Goal: Communication & Community: Answer question/provide support

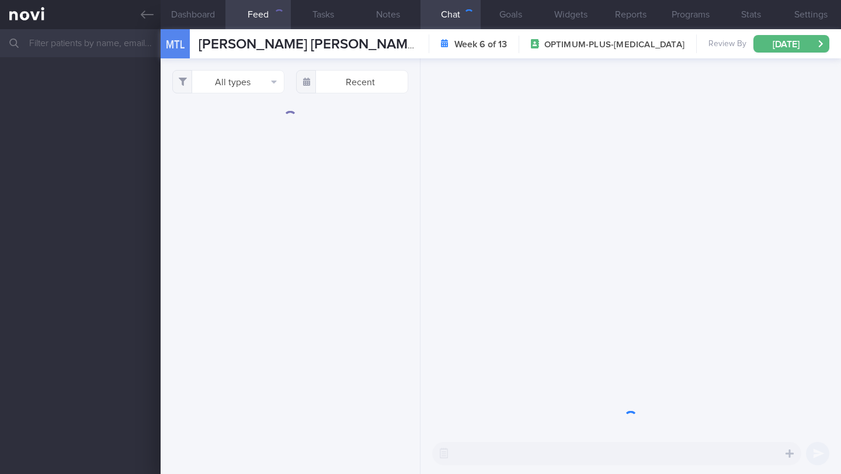
select select "9"
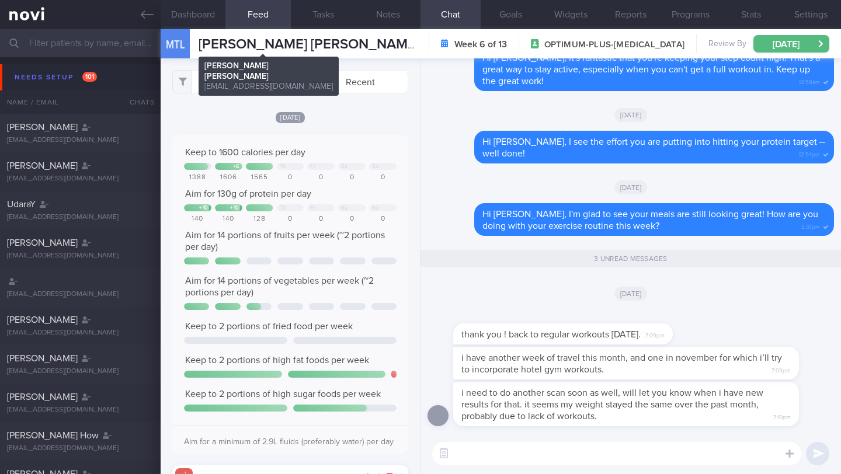
click at [272, 46] on span "[PERSON_NAME] [PERSON_NAME]" at bounding box center [309, 44] width 221 height 14
click at [273, 46] on span "[PERSON_NAME] [PERSON_NAME]" at bounding box center [309, 44] width 221 height 14
copy div "[PERSON_NAME] [PERSON_NAME] [PERSON_NAME] [PERSON_NAME] [EMAIL_ADDRESS][DOMAIN_…"
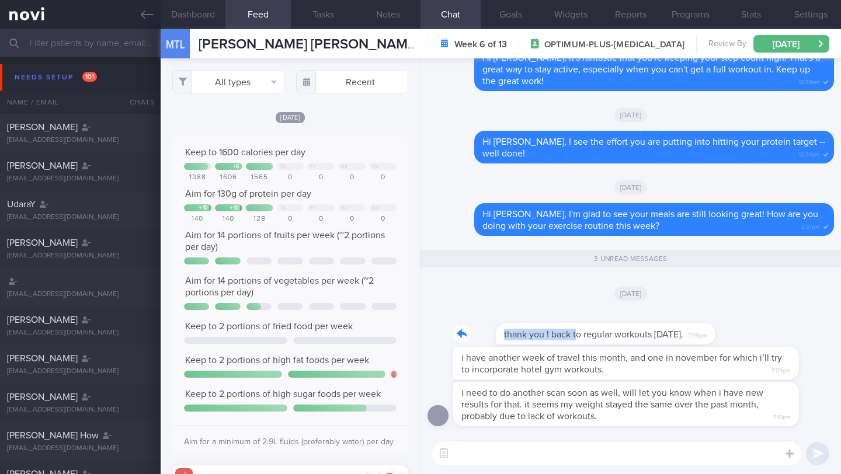
drag, startPoint x: 459, startPoint y: 337, endPoint x: 533, endPoint y: 338, distance: 74.2
click at [533, 338] on div "thank you ! back to regular workouts [DATE]. 7:09pm" at bounding box center [580, 327] width 255 height 35
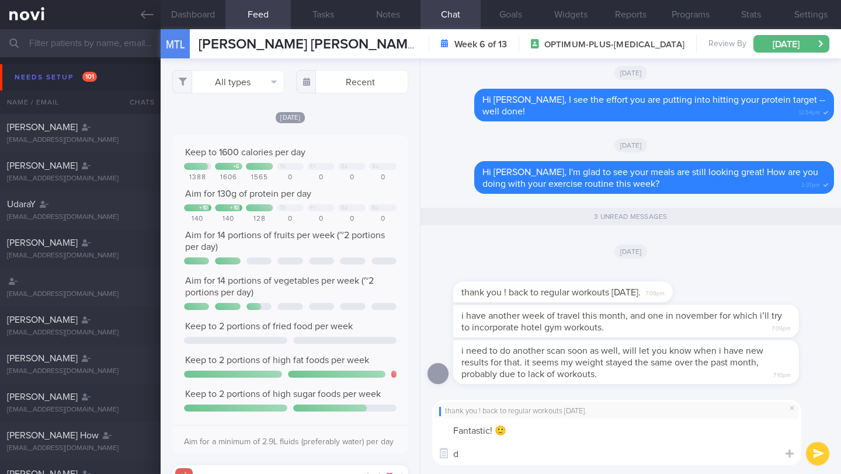
click at [591, 442] on textarea "Fantastic! 🙂 d" at bounding box center [616, 442] width 369 height 47
click at [574, 445] on textarea "Fantastic! 🙂 d" at bounding box center [616, 442] width 369 height 47
click at [563, 459] on textarea "Fantastic! 🙂 d" at bounding box center [616, 442] width 369 height 47
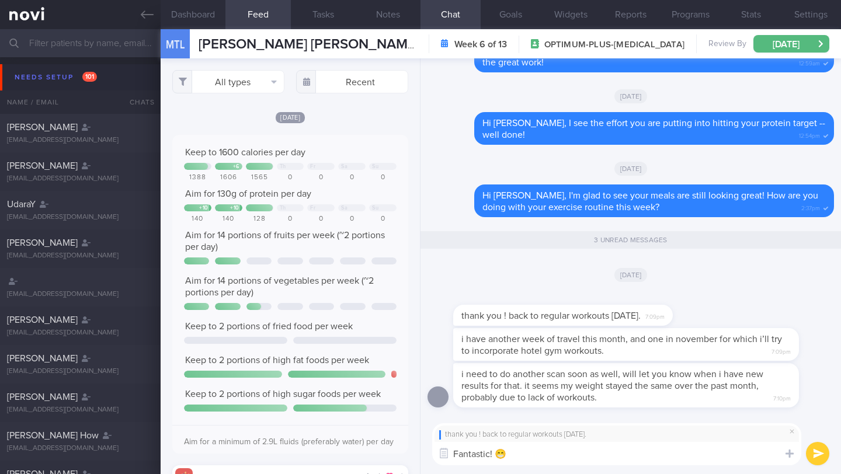
click at [609, 455] on textarea "Fantastic! 😁" at bounding box center [616, 453] width 369 height 23
type textarea "Fantastic!"
click at [833, 457] on div "thank you ! back to regular workouts [DATE]. Fantastic! Fantastic! ​ Fantastic!…" at bounding box center [631, 445] width 421 height 60
click at [820, 457] on button "submit" at bounding box center [817, 453] width 23 height 23
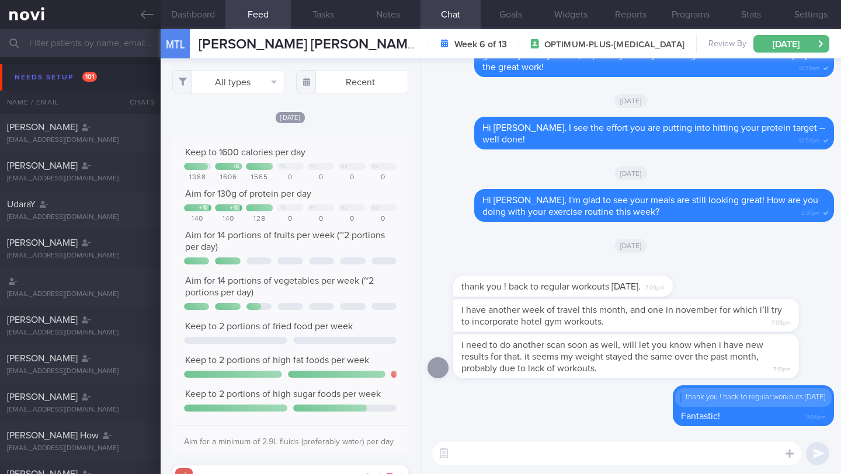
click at [669, 454] on textarea at bounding box center [616, 453] width 369 height 23
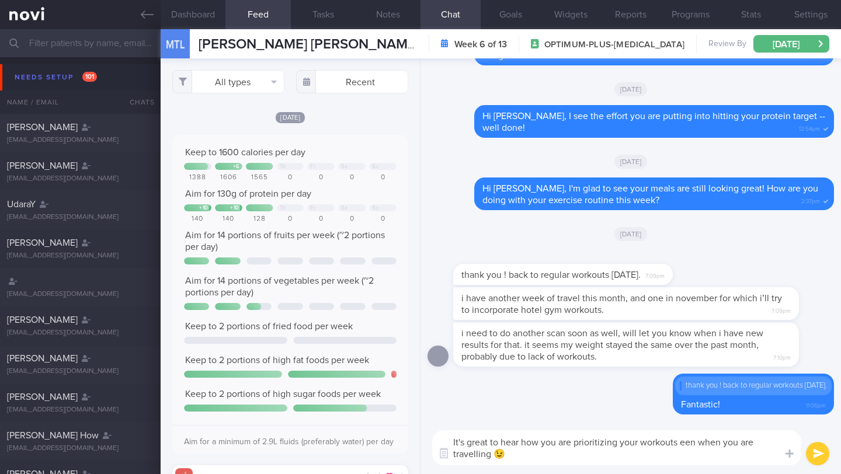
click at [688, 446] on textarea "It's great to hear how you are prioritizing your workouts een when you are trav…" at bounding box center [616, 448] width 369 height 35
click at [601, 445] on textarea "It's great to hear how you are prioritizing your workouts even when you are tra…" at bounding box center [616, 448] width 369 height 35
click at [587, 455] on textarea "It's great to hear how you are planning for your workouts even when you are tra…" at bounding box center [616, 448] width 369 height 35
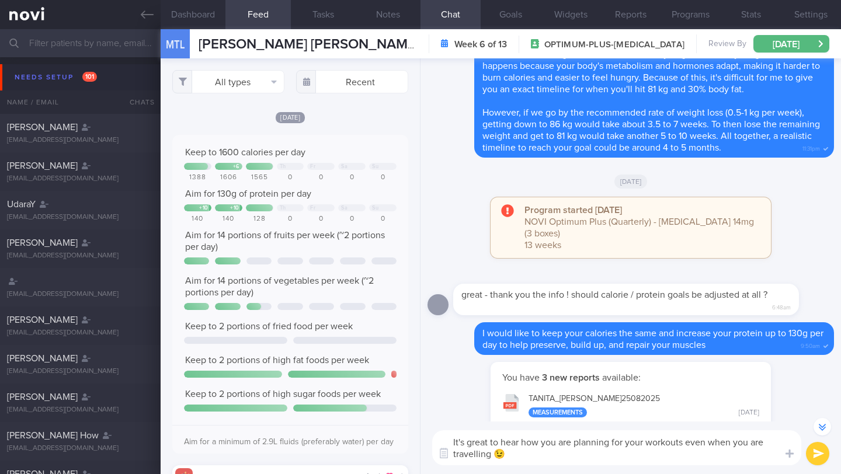
scroll to position [-808, 0]
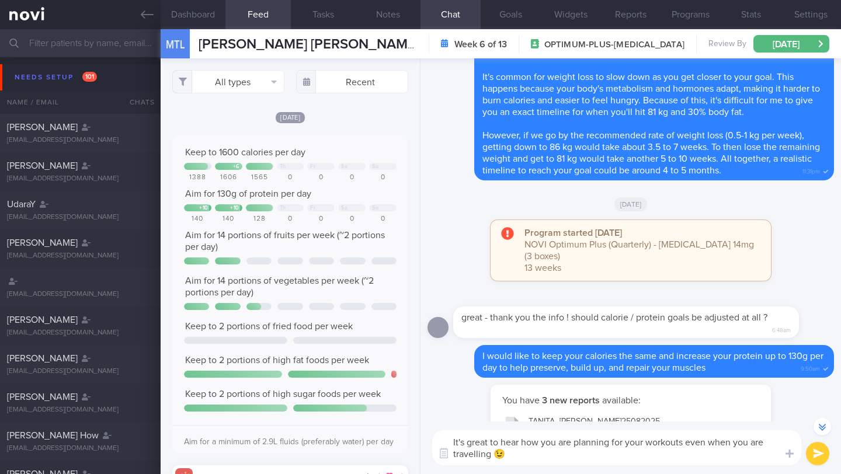
type textarea "It's great to hear how you are planning for your workouts even when you are tra…"
click at [820, 460] on button "submit" at bounding box center [817, 453] width 23 height 23
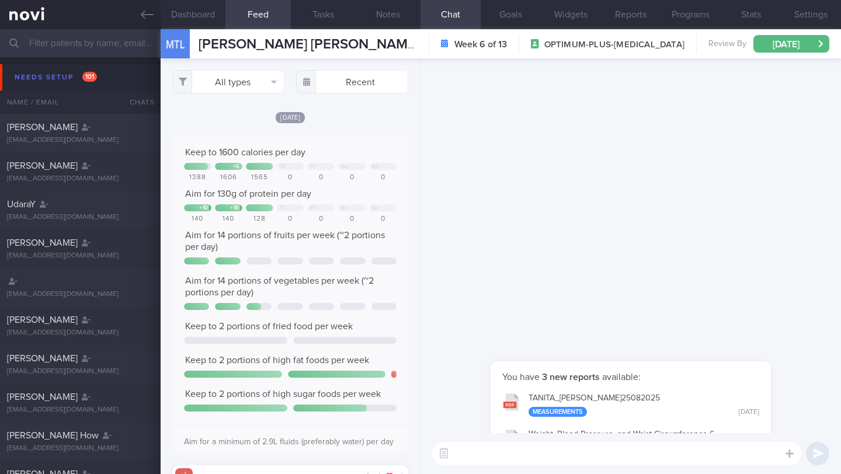
scroll to position [0, 0]
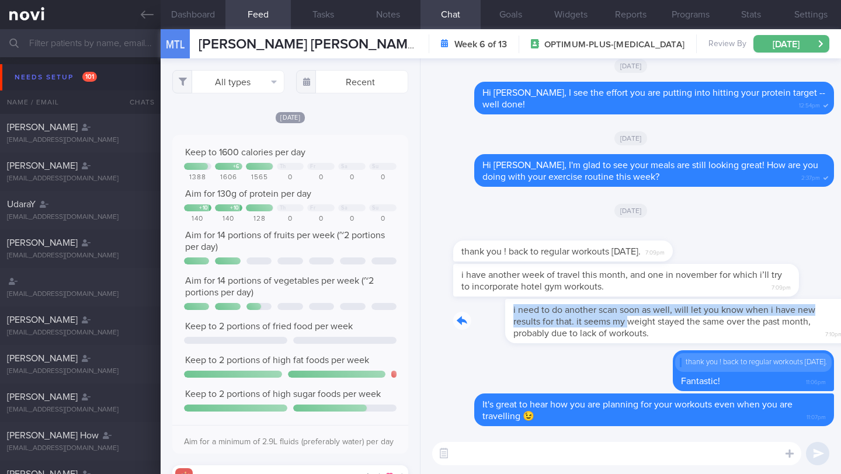
drag, startPoint x: 456, startPoint y: 308, endPoint x: 577, endPoint y: 321, distance: 121.6
click at [577, 321] on div "i need to do another scan soon as well, will let you know when i have new resul…" at bounding box center [643, 321] width 381 height 44
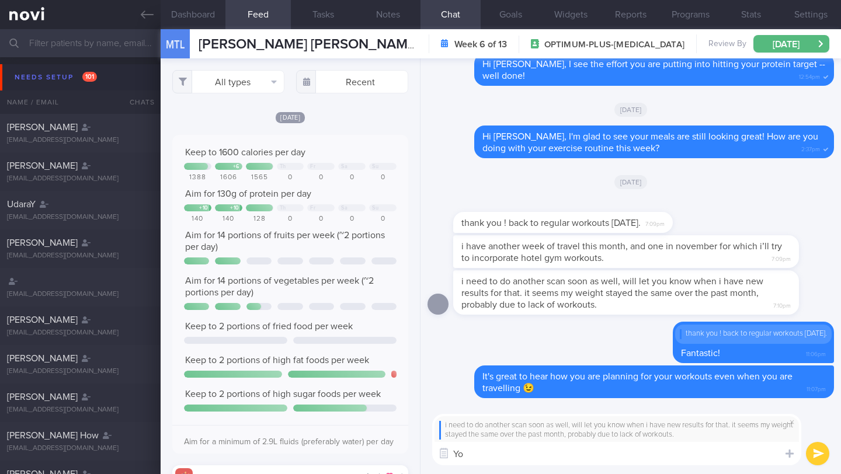
type textarea "Y"
type textarea "I"
click at [194, 14] on button "Dashboard" at bounding box center [193, 14] width 65 height 29
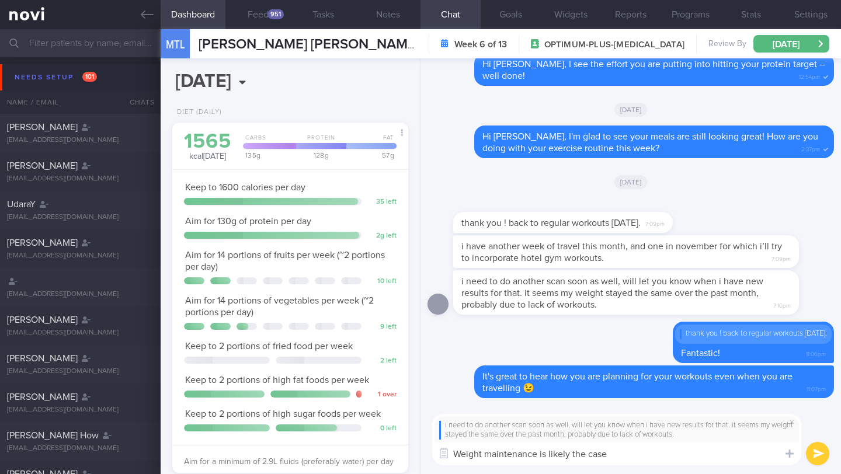
scroll to position [450, 0]
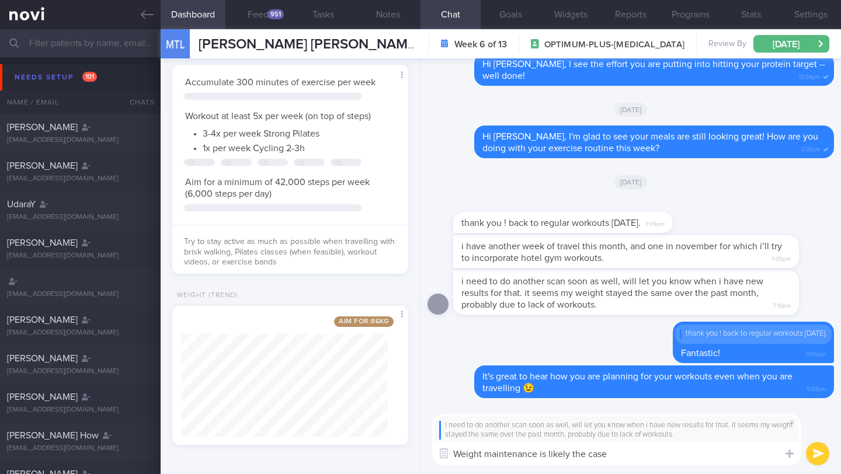
click at [622, 457] on textarea "Weight maintenance is likely the case" at bounding box center [616, 453] width 369 height 23
click at [499, 456] on textarea "Weight" at bounding box center [616, 453] width 369 height 23
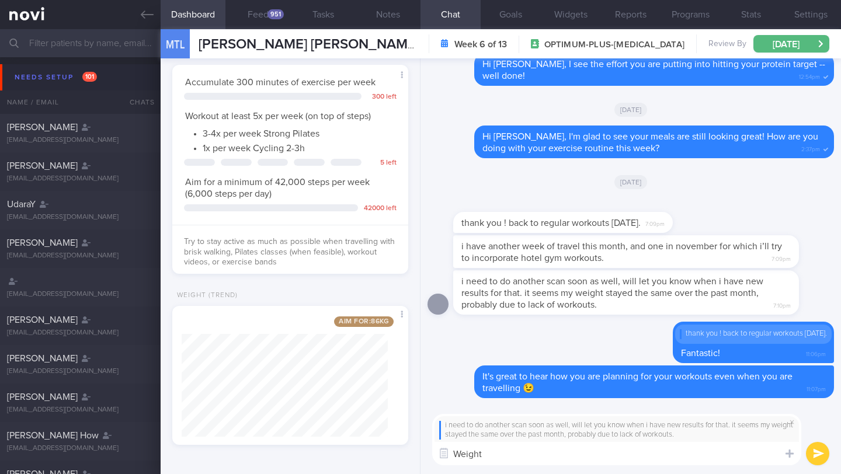
scroll to position [120, 206]
drag, startPoint x: 632, startPoint y: 452, endPoint x: 613, endPoint y: 456, distance: 19.6
click at [613, 456] on textarea "Let's wait to see what the scan shows. More importantly, you are" at bounding box center [616, 453] width 369 height 23
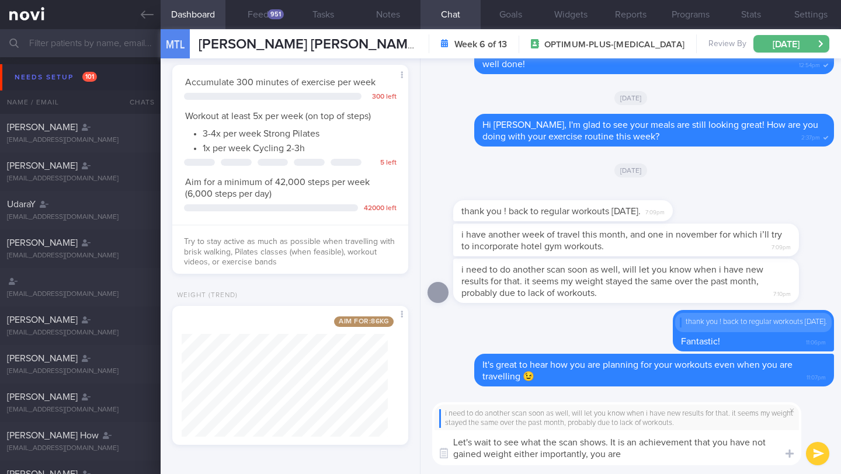
drag, startPoint x: 627, startPoint y: 456, endPoint x: 537, endPoint y: 450, distance: 89.5
click at [537, 450] on textarea "Let's wait to see what the scan shows. It is an achievement that you have not g…" at bounding box center [616, 448] width 369 height 35
drag, startPoint x: 753, startPoint y: 443, endPoint x: 754, endPoint y: 453, distance: 10.5
click at [754, 453] on textarea "Let's wait to see what the scan shows. It is an achievement that you have not g…" at bounding box center [616, 448] width 369 height 35
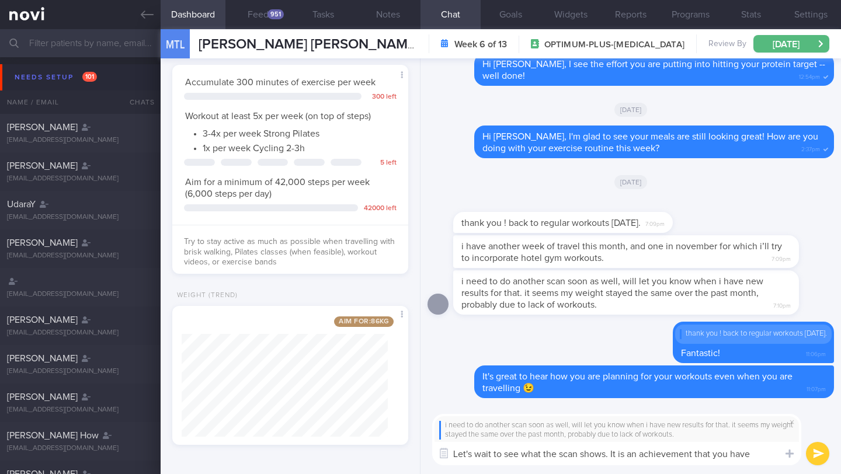
scroll to position [0, 0]
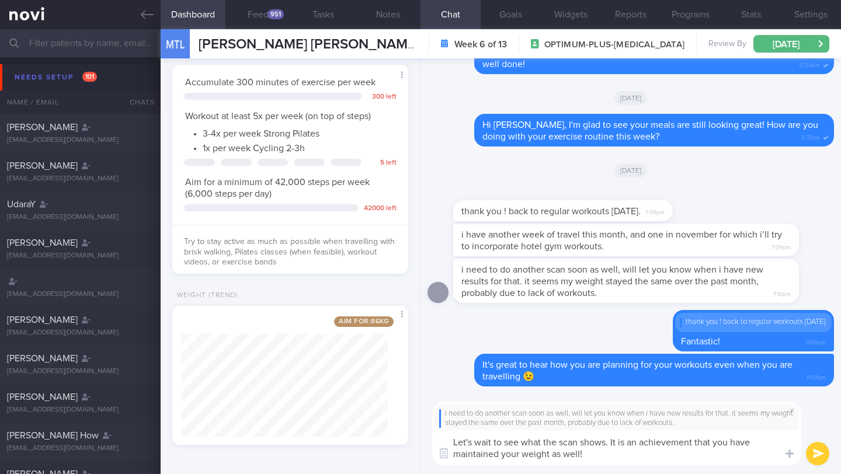
drag, startPoint x: 610, startPoint y: 457, endPoint x: 457, endPoint y: 442, distance: 153.8
click at [447, 441] on textarea "Let's wait to see what the scan shows. It is an achievement that you have maint…" at bounding box center [616, 448] width 369 height 35
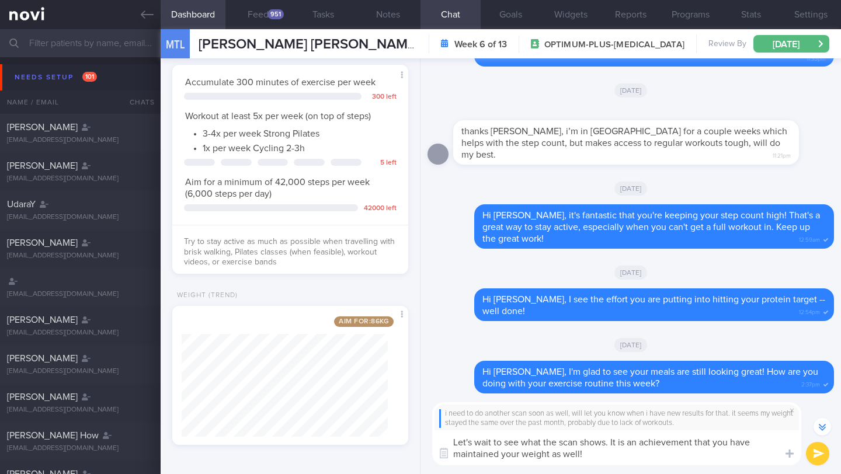
click at [605, 459] on textarea "Let's wait to see what the scan shows. It is an achievement that you have maint…" at bounding box center [616, 448] width 369 height 35
drag, startPoint x: 550, startPoint y: 455, endPoint x: 610, endPoint y: 459, distance: 59.7
click at [610, 459] on textarea "Let's wait to see what the scan shows. It is an achievement that you have maint…" at bounding box center [616, 448] width 369 height 35
drag, startPoint x: 669, startPoint y: 455, endPoint x: 439, endPoint y: 435, distance: 230.4
click at [439, 435] on textarea "Let's wait to see what the scan shows. It is an achievement that you have maint…" at bounding box center [616, 448] width 369 height 35
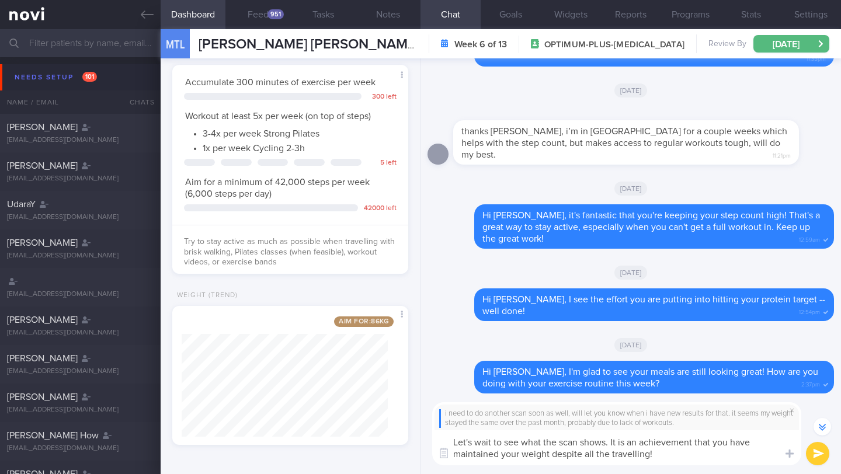
paste textarea "But seriously, maintaining your weight with all that traveling you've been doin…"
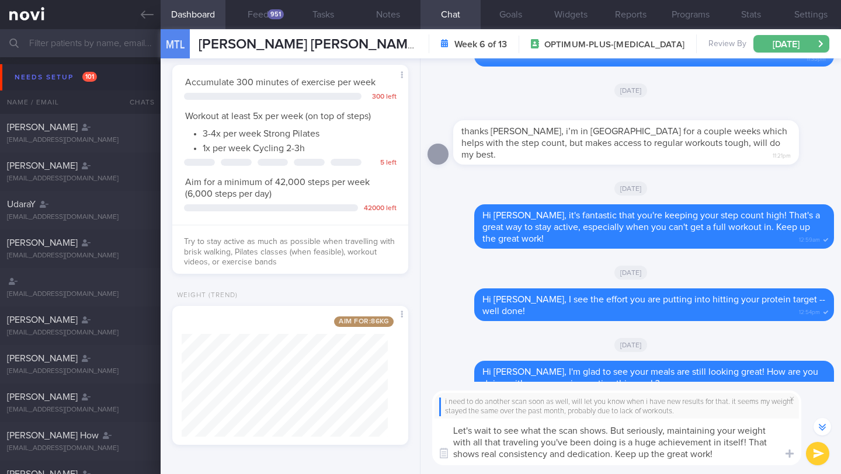
drag, startPoint x: 667, startPoint y: 431, endPoint x: 613, endPoint y: 431, distance: 53.2
click at [613, 431] on textarea "Let's wait to see what the scan shows. But seriously, maintaining your weight w…" at bounding box center [616, 442] width 369 height 47
drag, startPoint x: 568, startPoint y: 455, endPoint x: 698, endPoint y: 442, distance: 130.3
click at [698, 442] on textarea "Let's wait to see what the scan shows. Maintaining your weight with all that tr…" at bounding box center [616, 442] width 369 height 47
type textarea "Let's wait to see what the scan shows. Maintaining your weight with all that tr…"
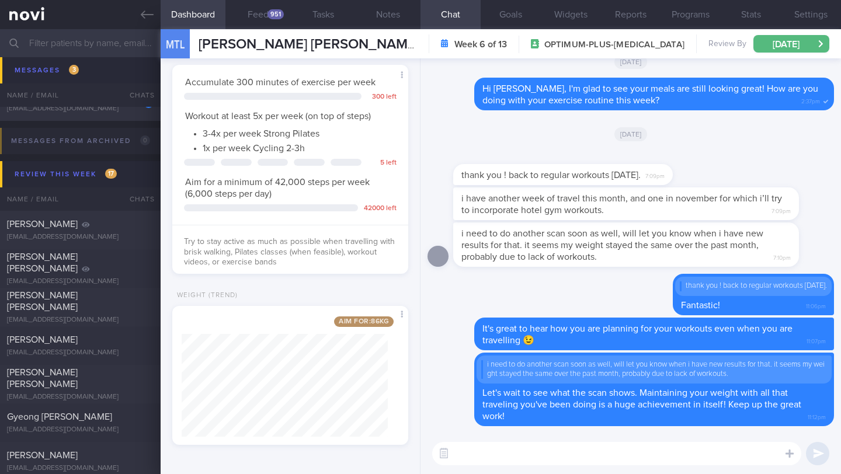
scroll to position [6840, 0]
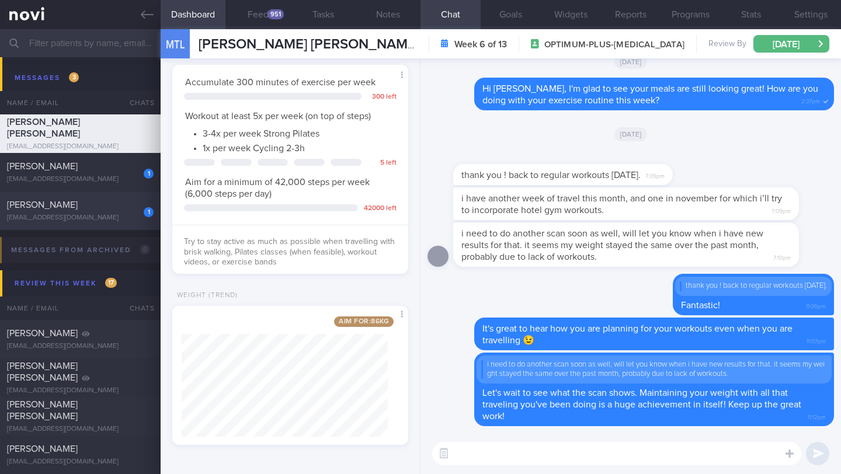
click at [133, 210] on div "1" at bounding box center [141, 208] width 26 height 18
type input "6-7/10 Check for logs and coach"
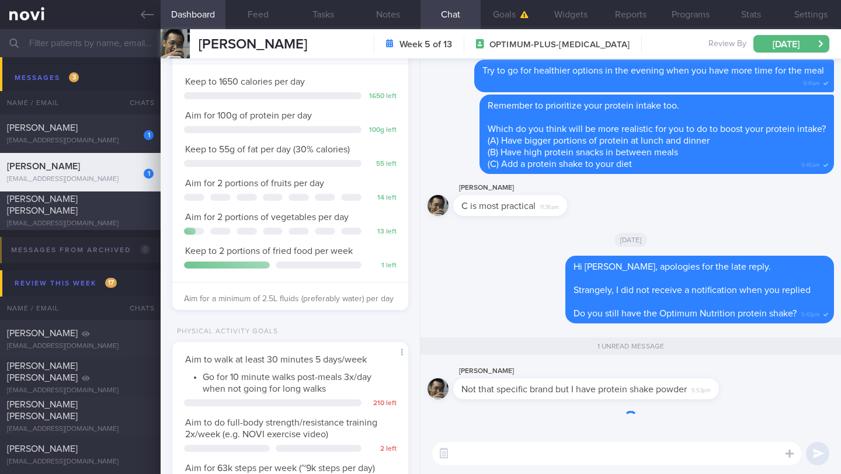
scroll to position [120, 206]
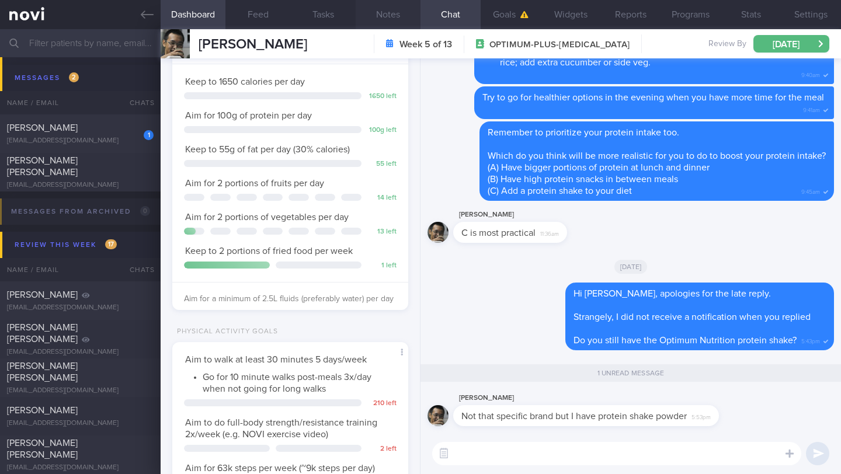
click at [384, 22] on button "Notes" at bounding box center [388, 14] width 65 height 29
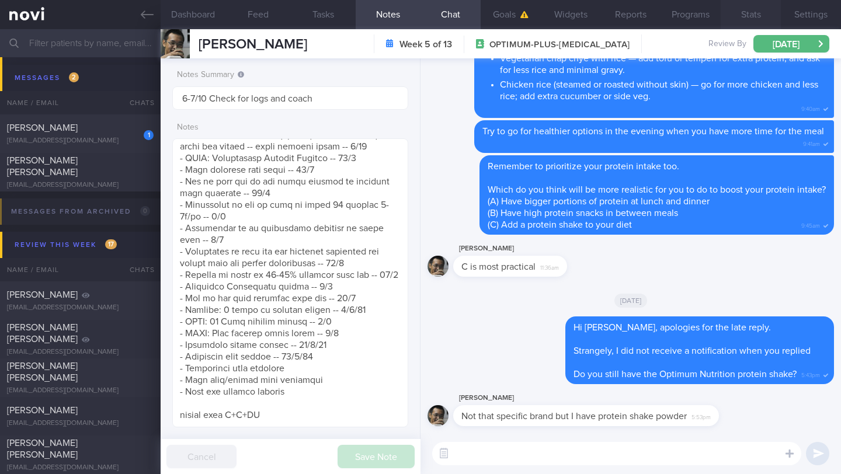
scroll to position [584094, 583991]
paste textarea "A protein shake should be low in sugar and fat (to control calories and for hea…"
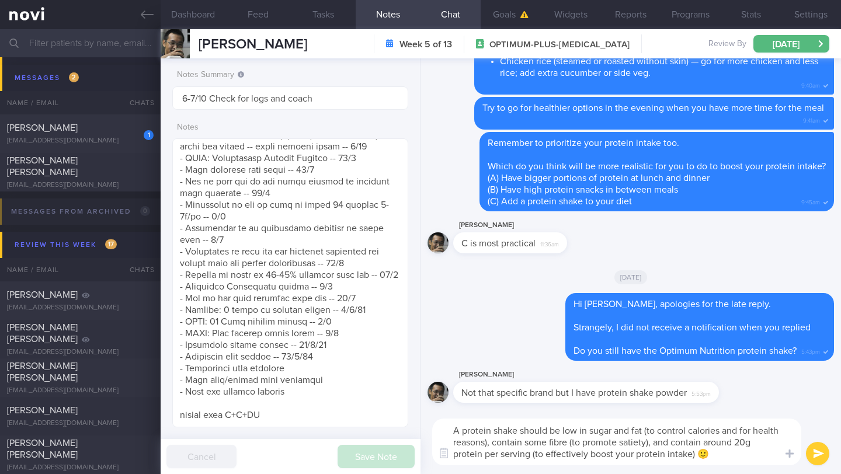
scroll to position [0, 0]
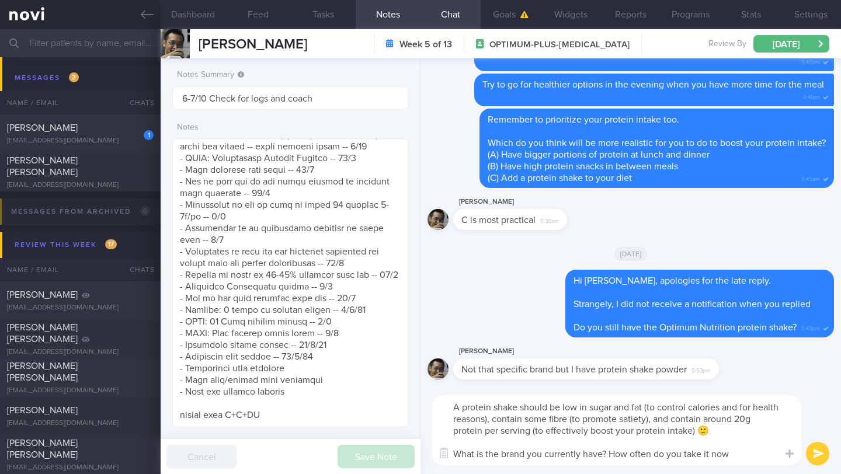
type textarea "A protein shake should be low in sugar and fat (to control calories and for hea…"
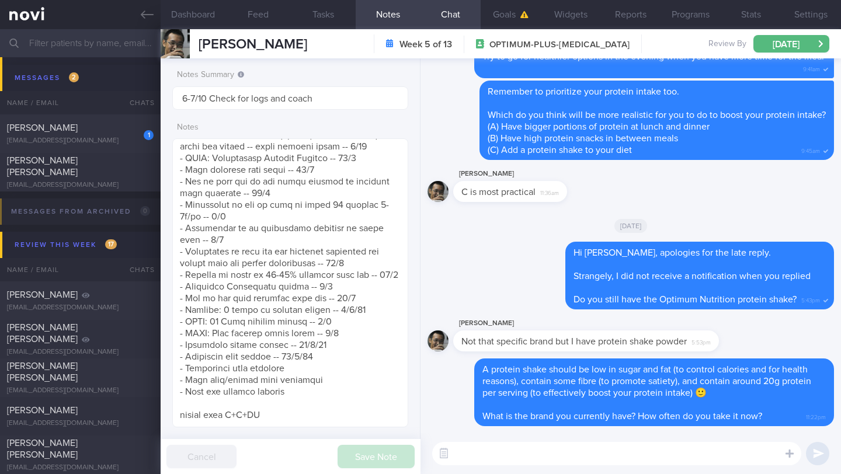
scroll to position [584094, 583991]
click at [115, 139] on div "[EMAIL_ADDRESS][DOMAIN_NAME]" at bounding box center [80, 141] width 147 height 9
type input "7-10/10 Check for [PERSON_NAME]'s notes"
type textarea "SUPPORT NEEDED: How to plan a healthy diet. Does not understand about calories …"
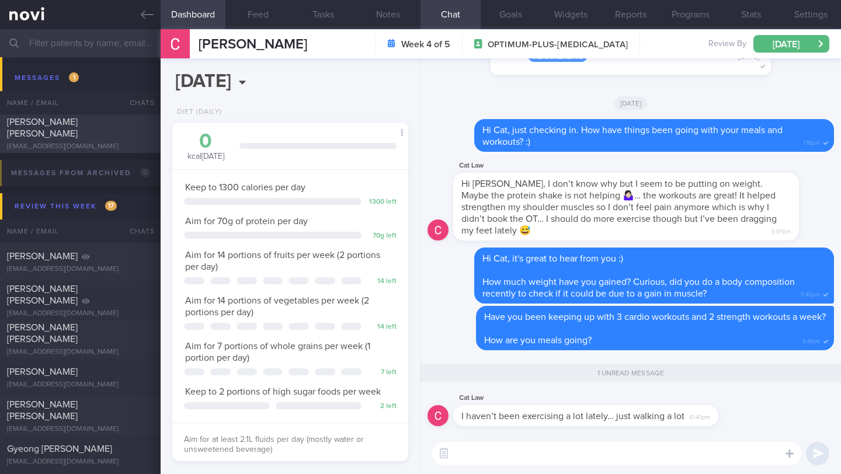
scroll to position [120, 206]
click at [256, 17] on button "Feed" at bounding box center [258, 14] width 65 height 29
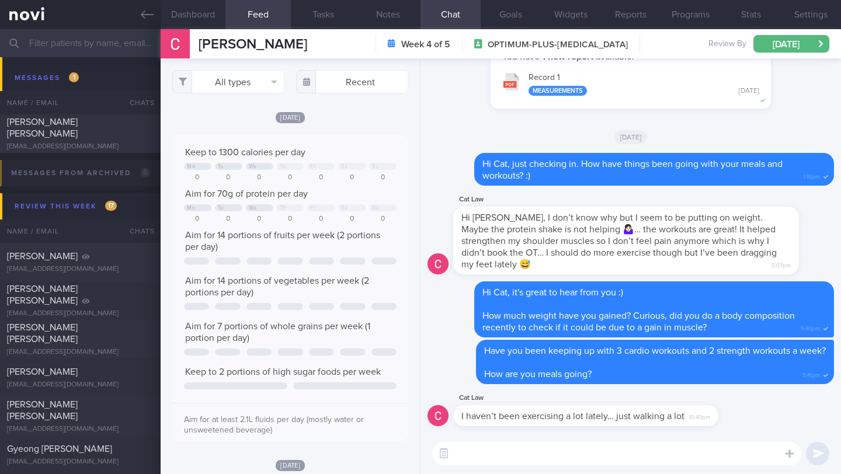
click at [476, 462] on textarea at bounding box center [616, 453] width 369 height 23
type textarea "I"
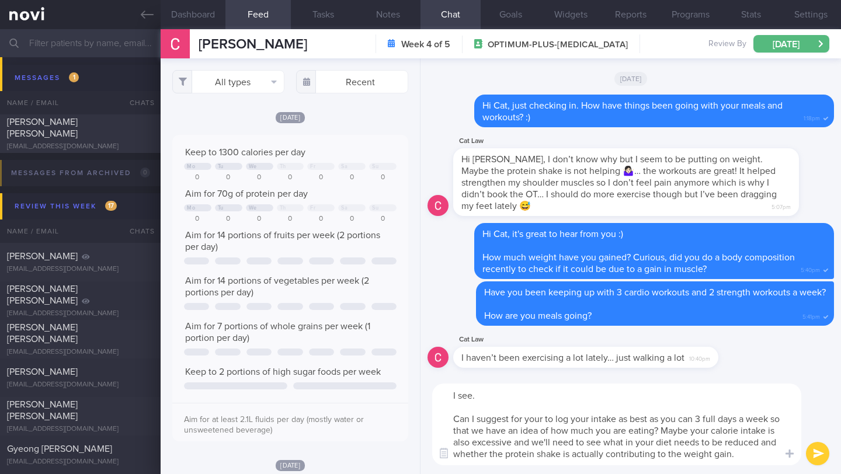
click at [570, 404] on textarea "I see. Can I suggest for your to log your intake as best as you can 3 full days…" at bounding box center [616, 425] width 369 height 82
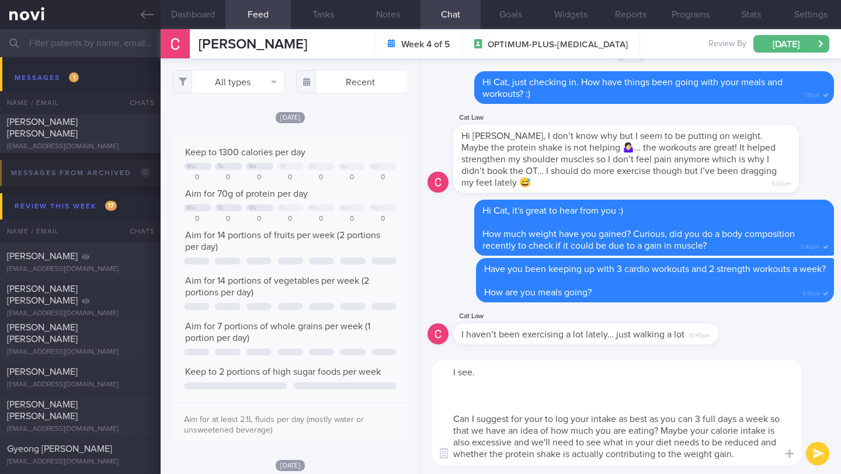
scroll to position [584078, 583991]
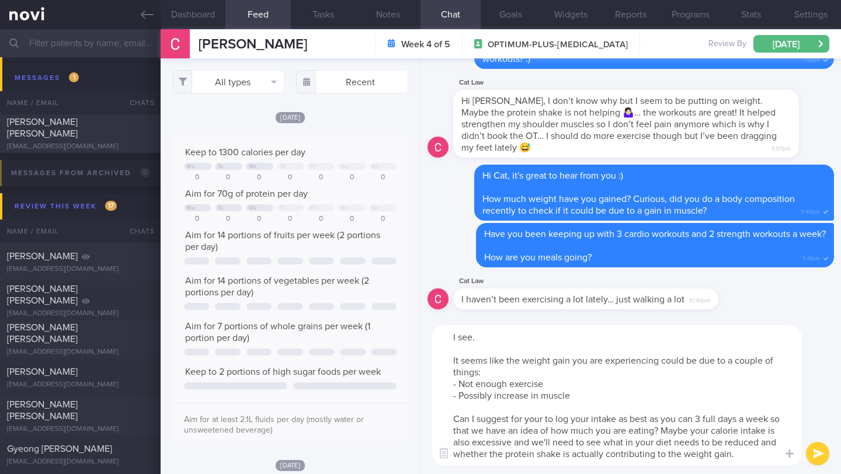
type textarea "I see. It seems like the weight gain you are experiencing could be due to a cou…"
